Goal: Task Accomplishment & Management: Use online tool/utility

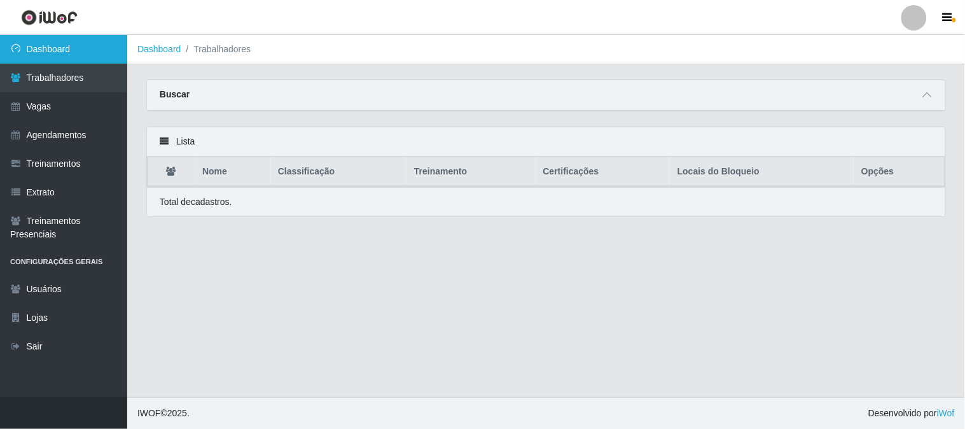
click at [87, 45] on link "Dashboard" at bounding box center [63, 49] width 127 height 29
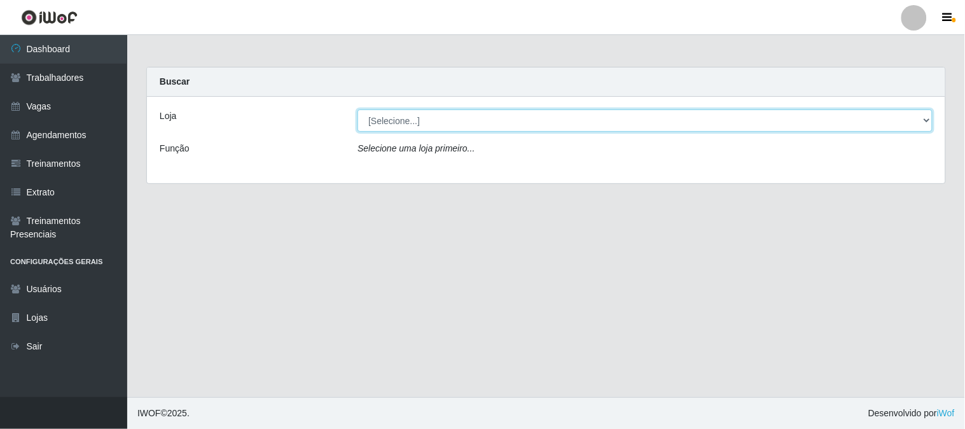
click at [411, 122] on select "[Selecione...] Sapore D'italia" at bounding box center [644, 120] width 575 height 22
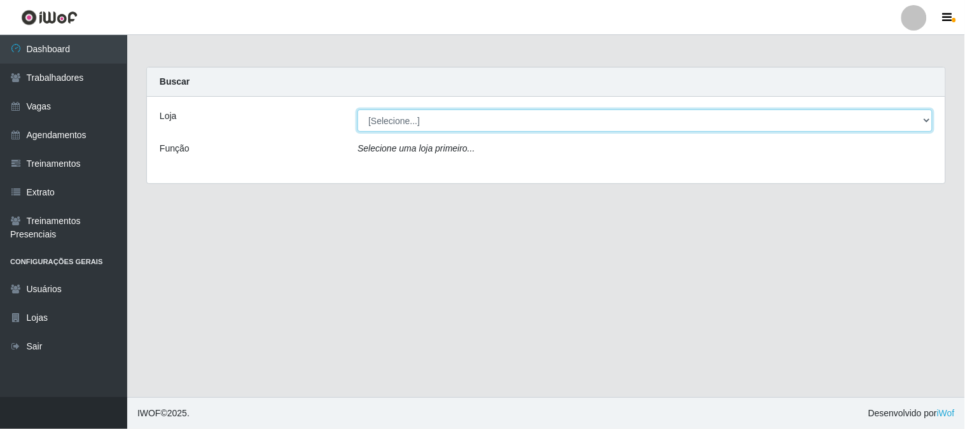
select select "266"
click at [357, 109] on select "[Selecione...] Sapore D'italia" at bounding box center [644, 120] width 575 height 22
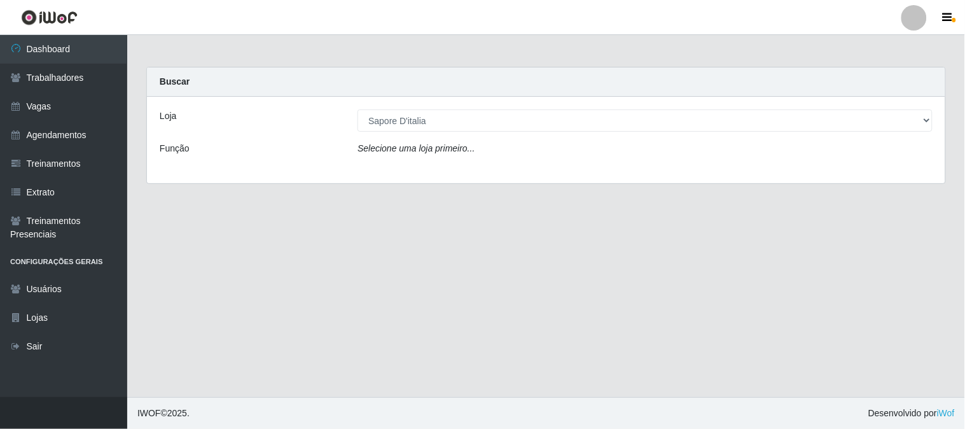
click at [394, 164] on div "Loja [Selecione...] Sapore D'italia Função Selecione uma loja primeiro..." at bounding box center [546, 140] width 798 height 86
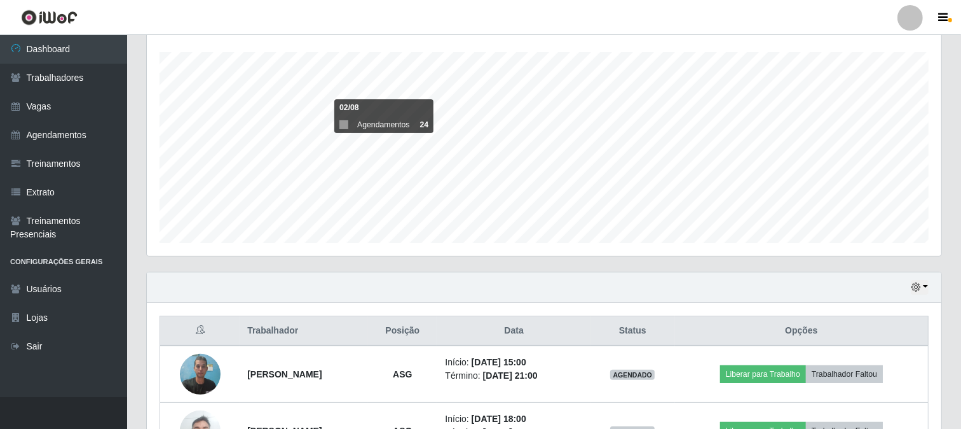
scroll to position [282, 0]
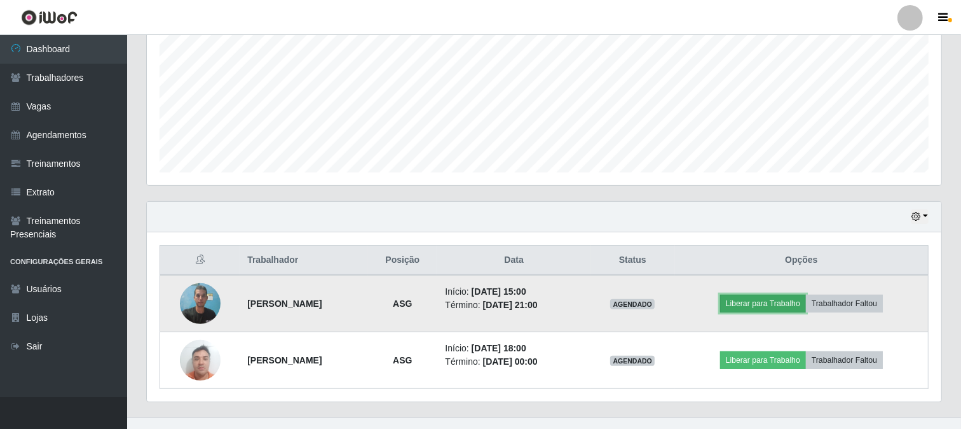
click at [783, 299] on button "Liberar para Trabalho" at bounding box center [763, 303] width 86 height 18
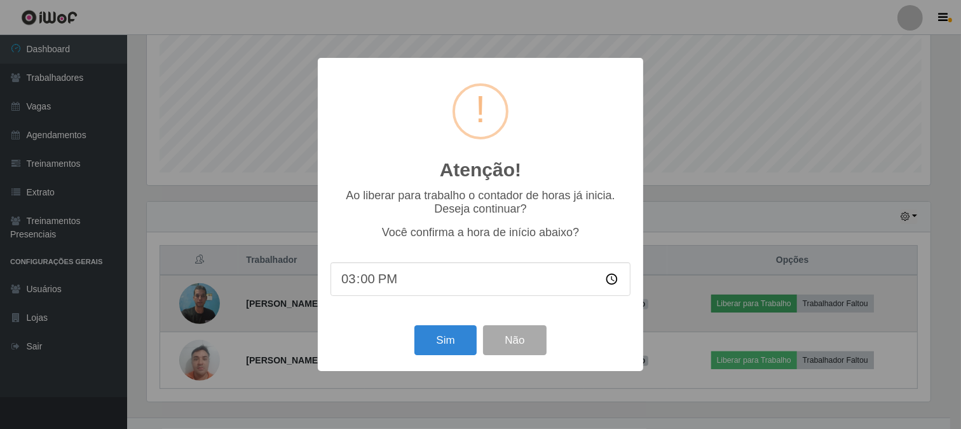
scroll to position [263, 787]
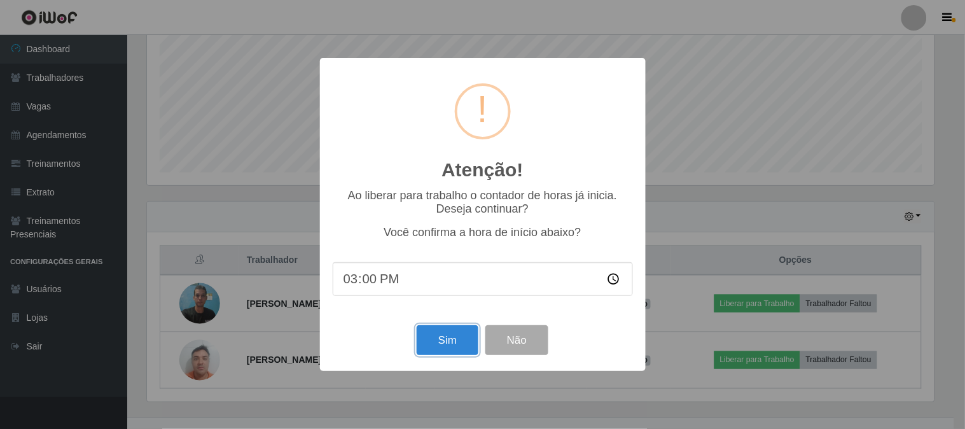
click at [454, 347] on button "Sim" at bounding box center [447, 340] width 62 height 30
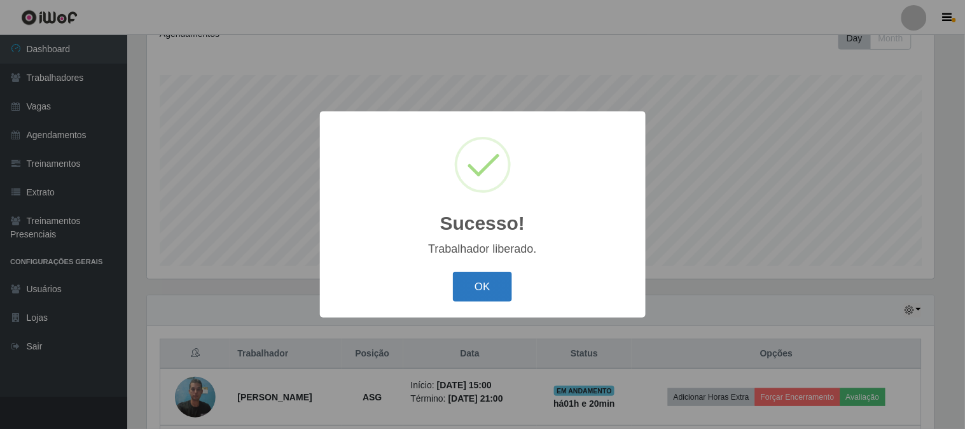
click at [488, 296] on button "OK" at bounding box center [482, 286] width 59 height 30
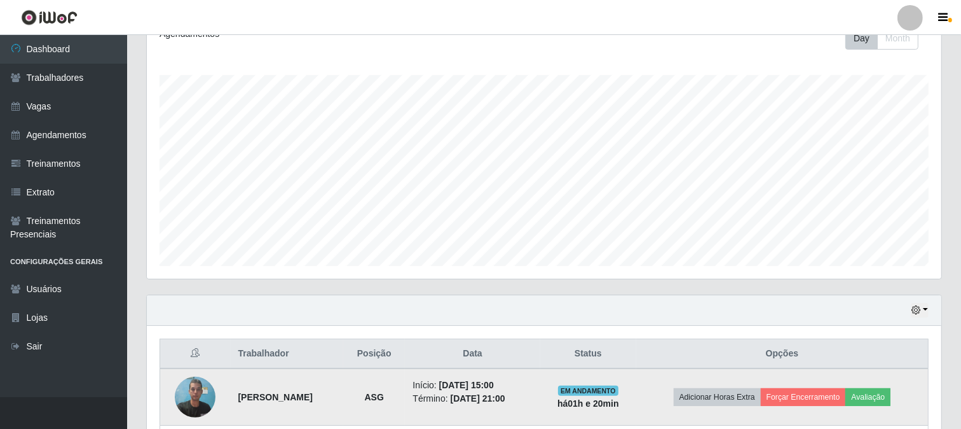
scroll to position [303, 0]
